Goal: Task Accomplishment & Management: Manage account settings

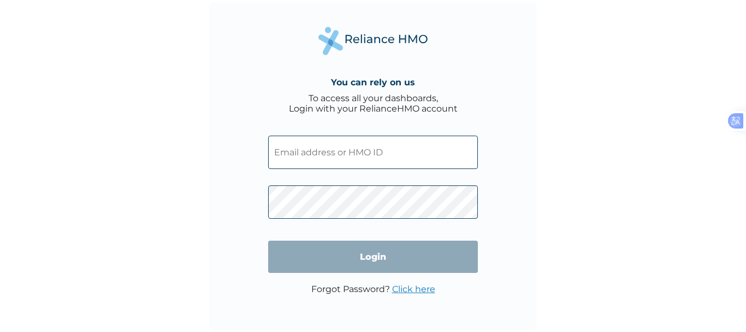
type input "JEY/10006/A"
click at [386, 256] on input "Login" at bounding box center [373, 256] width 210 height 32
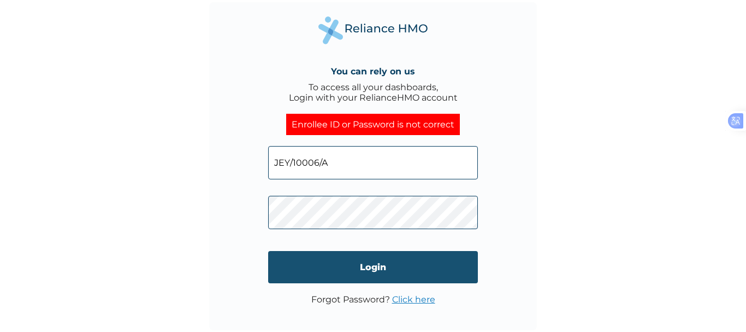
click at [398, 267] on input "Login" at bounding box center [373, 267] width 210 height 32
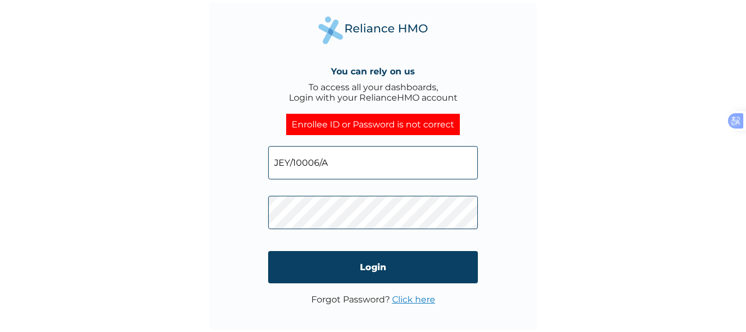
drag, startPoint x: 295, startPoint y: 6, endPoint x: 154, endPoint y: 134, distance: 190.3
click at [154, 134] on div "You can rely on us To access all your dashboards, Login with your RelianceHMO a…" at bounding box center [373, 166] width 746 height 332
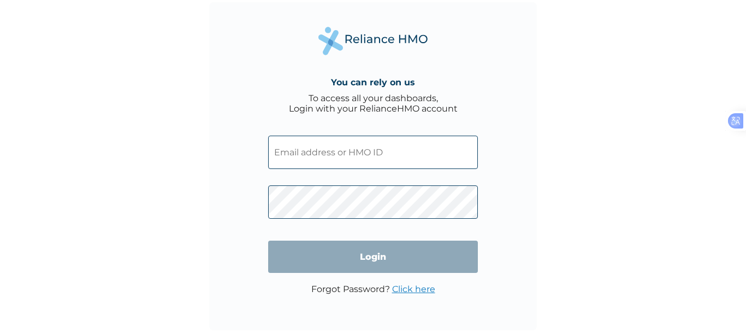
type input "JEY/10006/A"
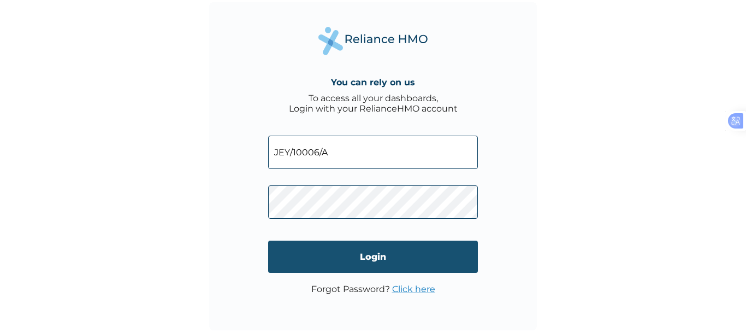
click at [443, 260] on input "Login" at bounding box center [373, 256] width 210 height 32
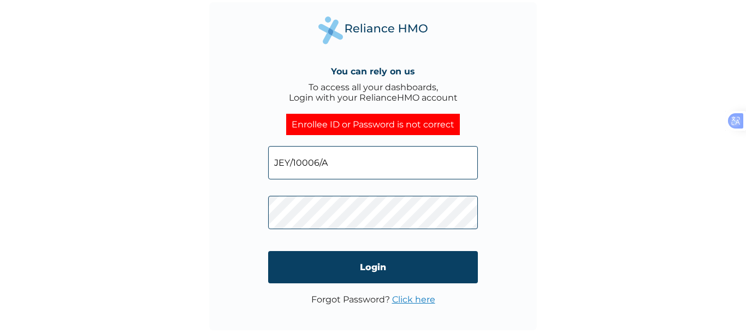
drag, startPoint x: 290, startPoint y: 123, endPoint x: 297, endPoint y: 122, distance: 7.1
click at [296, 122] on div "Enrollee ID or Password is not correct" at bounding box center [373, 124] width 174 height 21
drag, startPoint x: 454, startPoint y: 125, endPoint x: 290, endPoint y: 124, distance: 164.5
click at [290, 123] on div "Enrollee ID or Password is not correct" at bounding box center [373, 124] width 174 height 21
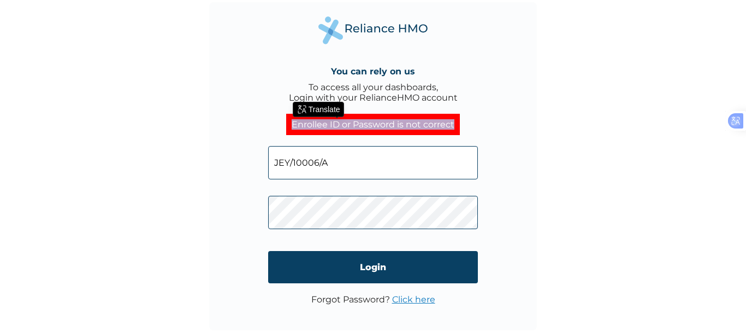
copy div "Enrollee ID or Password is not correct"
click at [290, 124] on div "Enrollee ID or Password is not correct" at bounding box center [373, 124] width 174 height 21
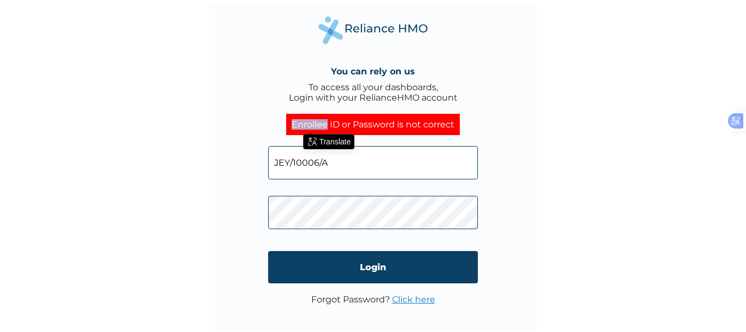
click at [290, 124] on div "Enrollee ID or Password is not correct" at bounding box center [373, 124] width 174 height 21
drag, startPoint x: 332, startPoint y: 164, endPoint x: 272, endPoint y: 168, distance: 60.3
click at [272, 168] on input "JEY/10006/A" at bounding box center [373, 162] width 210 height 33
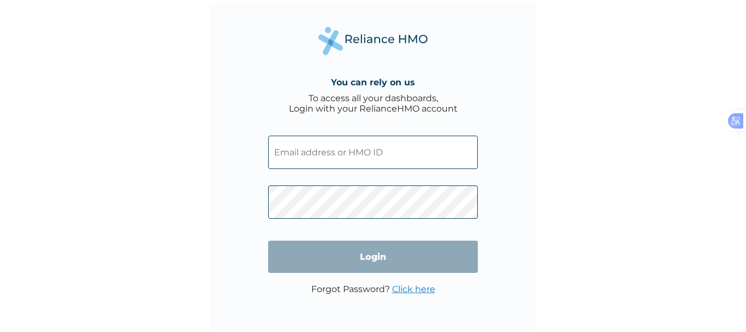
type input "JEY/10006/A"
click at [382, 261] on input "Login" at bounding box center [373, 256] width 210 height 32
type input "JEY/10006/A"
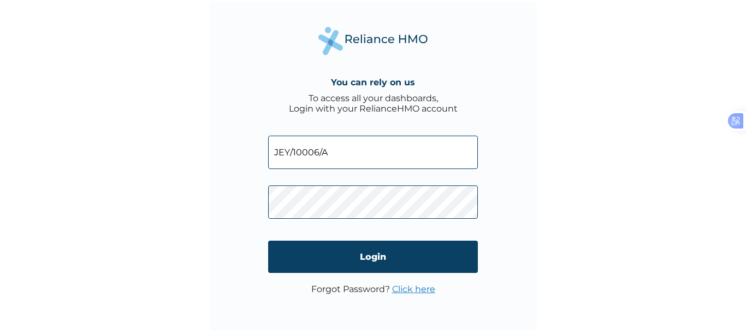
click at [256, 215] on div "You can rely on us To access all your dashboards, Login with your RelianceHMO a…" at bounding box center [373, 166] width 328 height 328
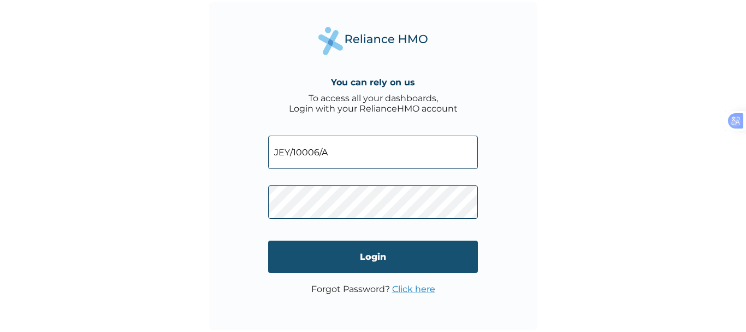
click at [309, 251] on input "Login" at bounding box center [373, 256] width 210 height 32
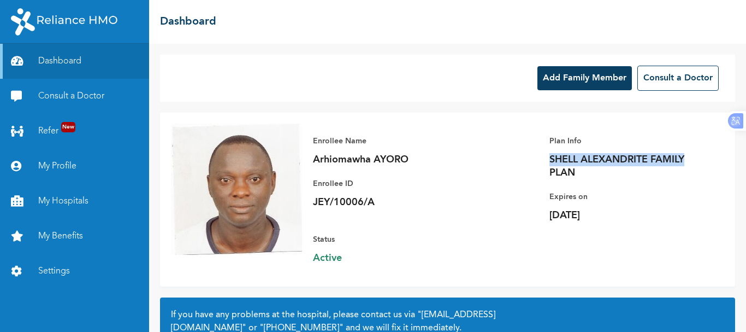
drag, startPoint x: 543, startPoint y: 160, endPoint x: 684, endPoint y: 160, distance: 141.0
click at [684, 160] on p "SHELL ALEXANDRITE FAMILY PLAN" at bounding box center [626, 166] width 153 height 26
copy p "SHELL ALEXANDRITE FAMILY"
click at [62, 158] on link "My Profile" at bounding box center [74, 166] width 149 height 35
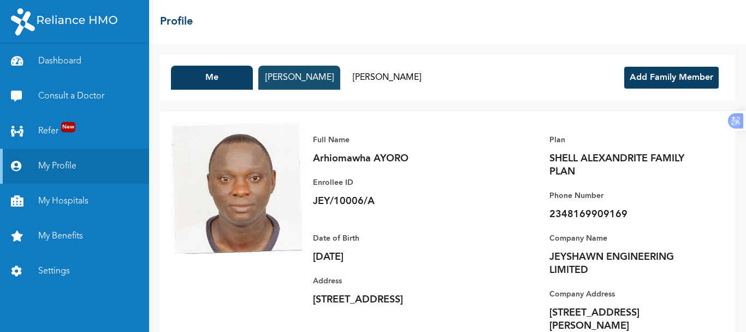
click at [292, 70] on button "Gloria AYORO" at bounding box center [299, 78] width 82 height 24
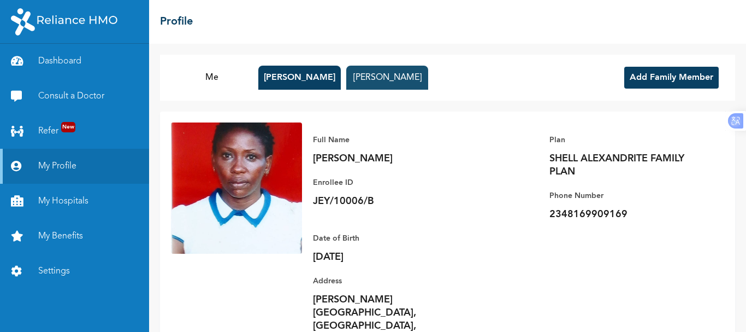
click at [391, 70] on button "Onoriode AYORO" at bounding box center [387, 78] width 82 height 24
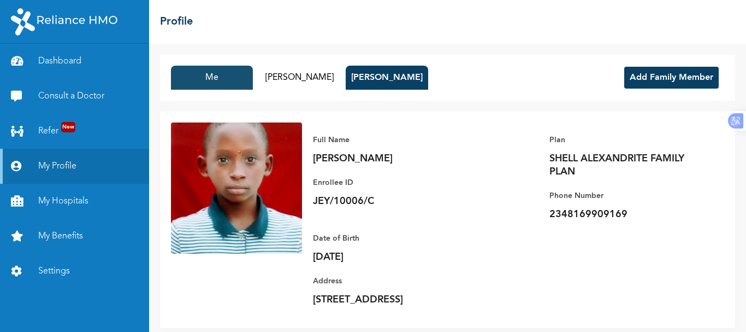
click at [228, 76] on button "Me" at bounding box center [212, 78] width 82 height 24
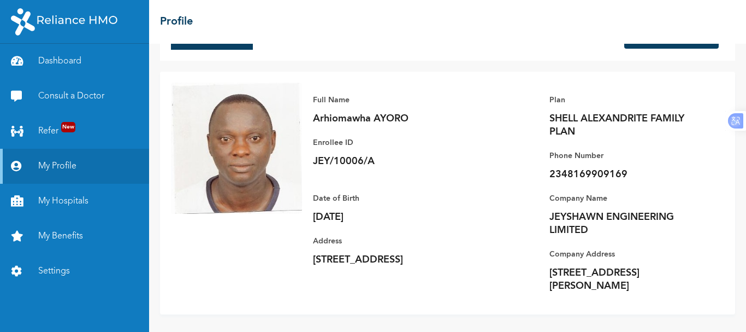
scroll to position [57, 0]
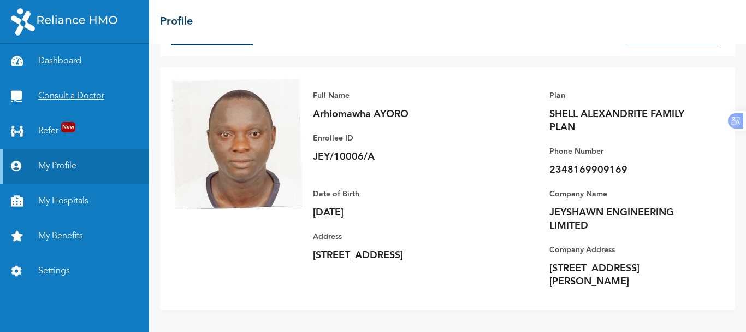
click at [171, 21] on button "Me" at bounding box center [212, 33] width 82 height 24
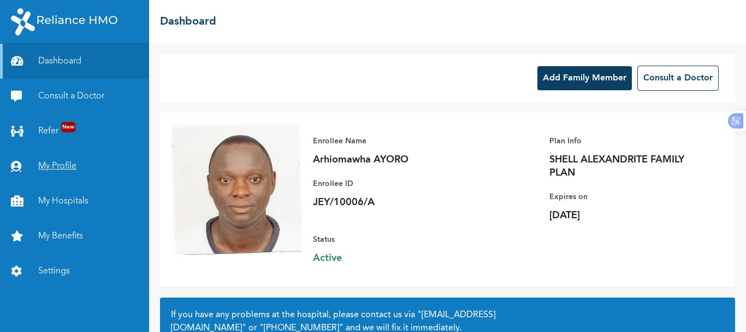
click at [65, 167] on link "My Profile" at bounding box center [74, 166] width 149 height 35
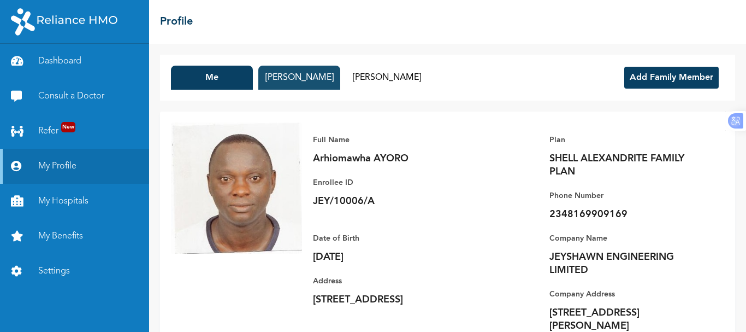
click at [313, 73] on button "Gloria AYORO" at bounding box center [299, 78] width 82 height 24
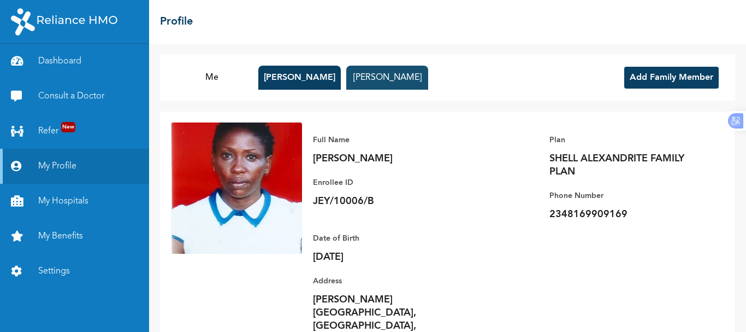
click at [383, 69] on button "Onoriode AYORO" at bounding box center [387, 78] width 82 height 24
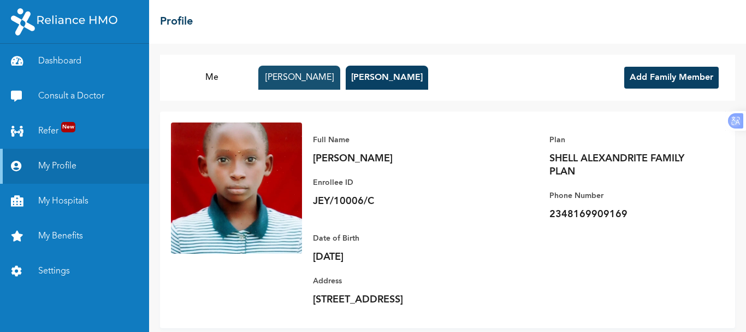
click at [309, 78] on button "Gloria AYORO" at bounding box center [299, 78] width 82 height 24
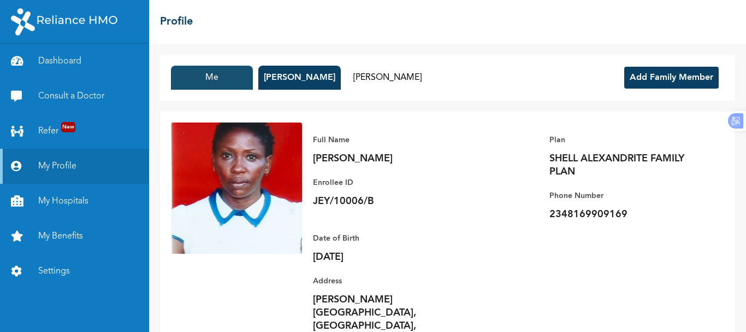
click at [199, 80] on button "Me" at bounding box center [212, 78] width 82 height 24
